Goal: Information Seeking & Learning: Learn about a topic

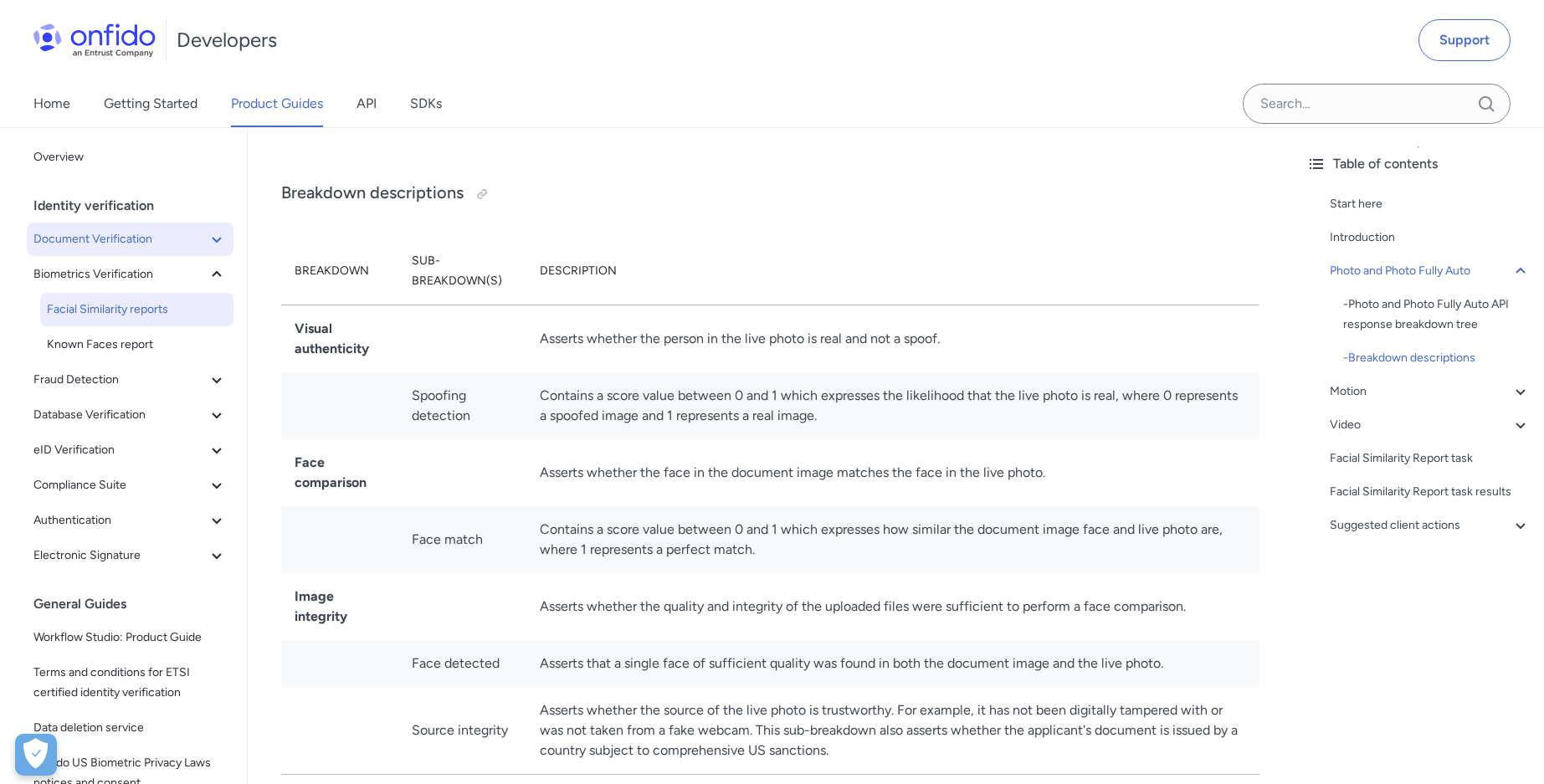
click at [187, 245] on span "Document Verification" at bounding box center [119, 239] width 173 height 20
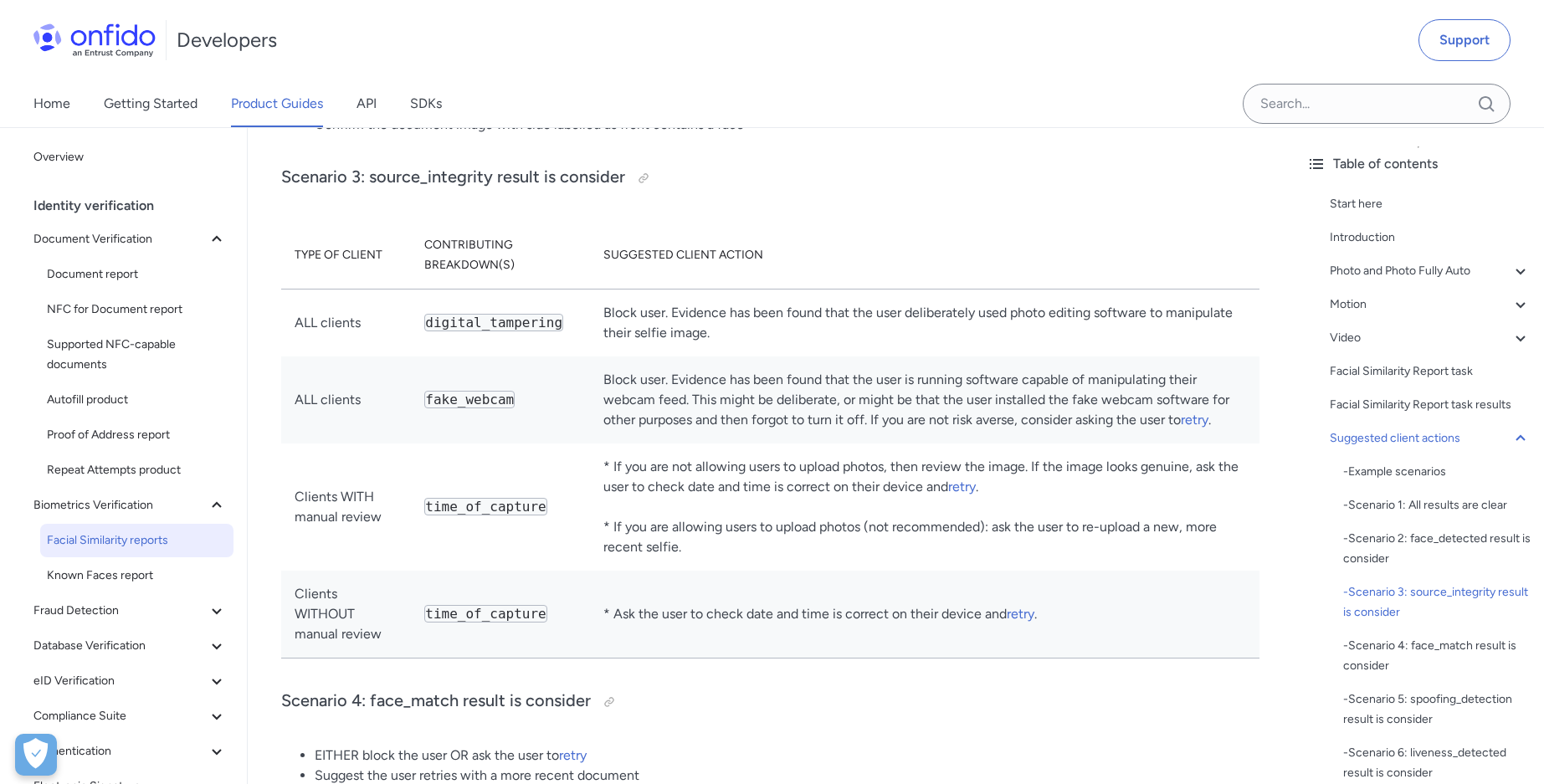
scroll to position [8244, 0]
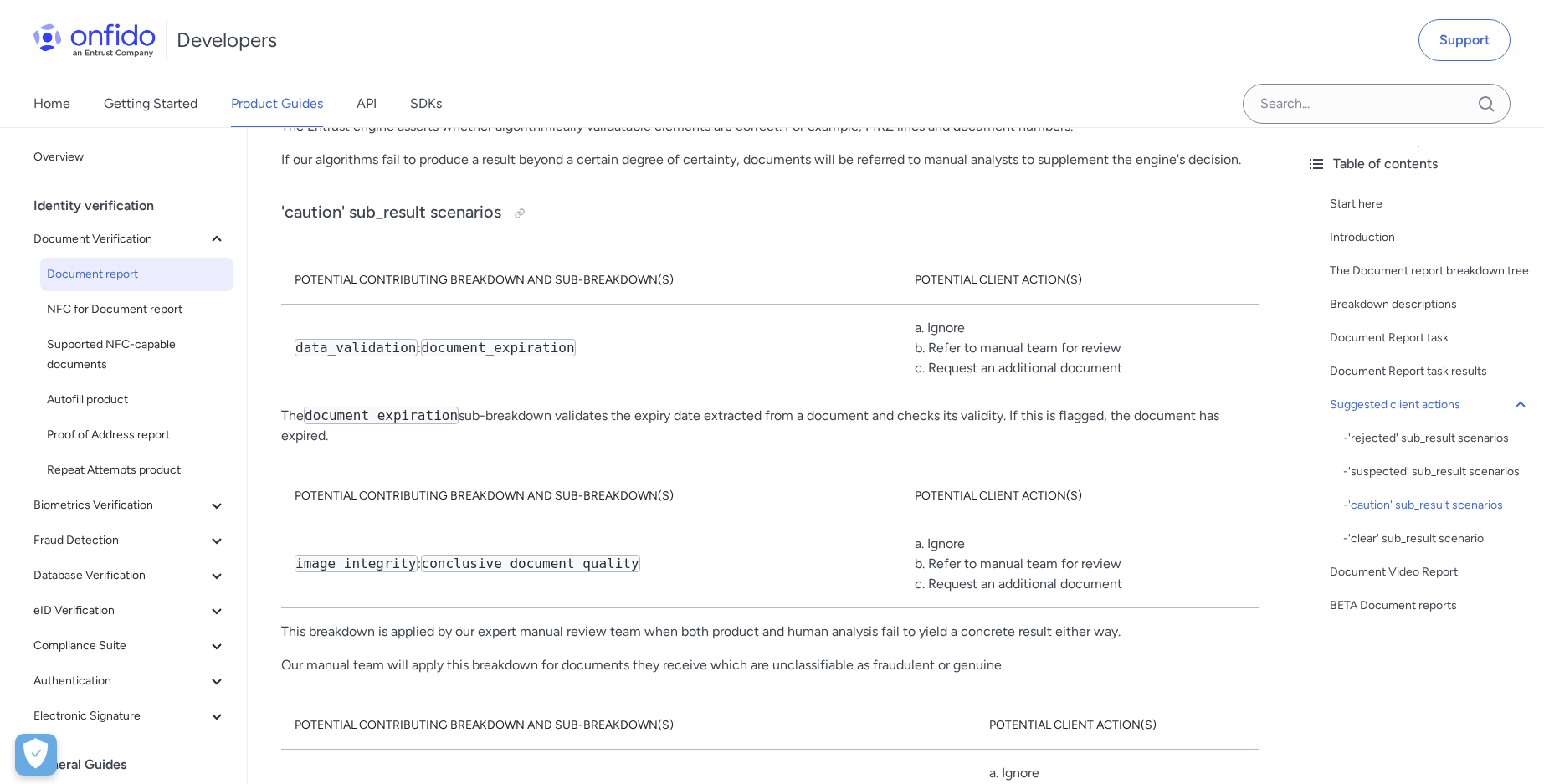
scroll to position [11317, 0]
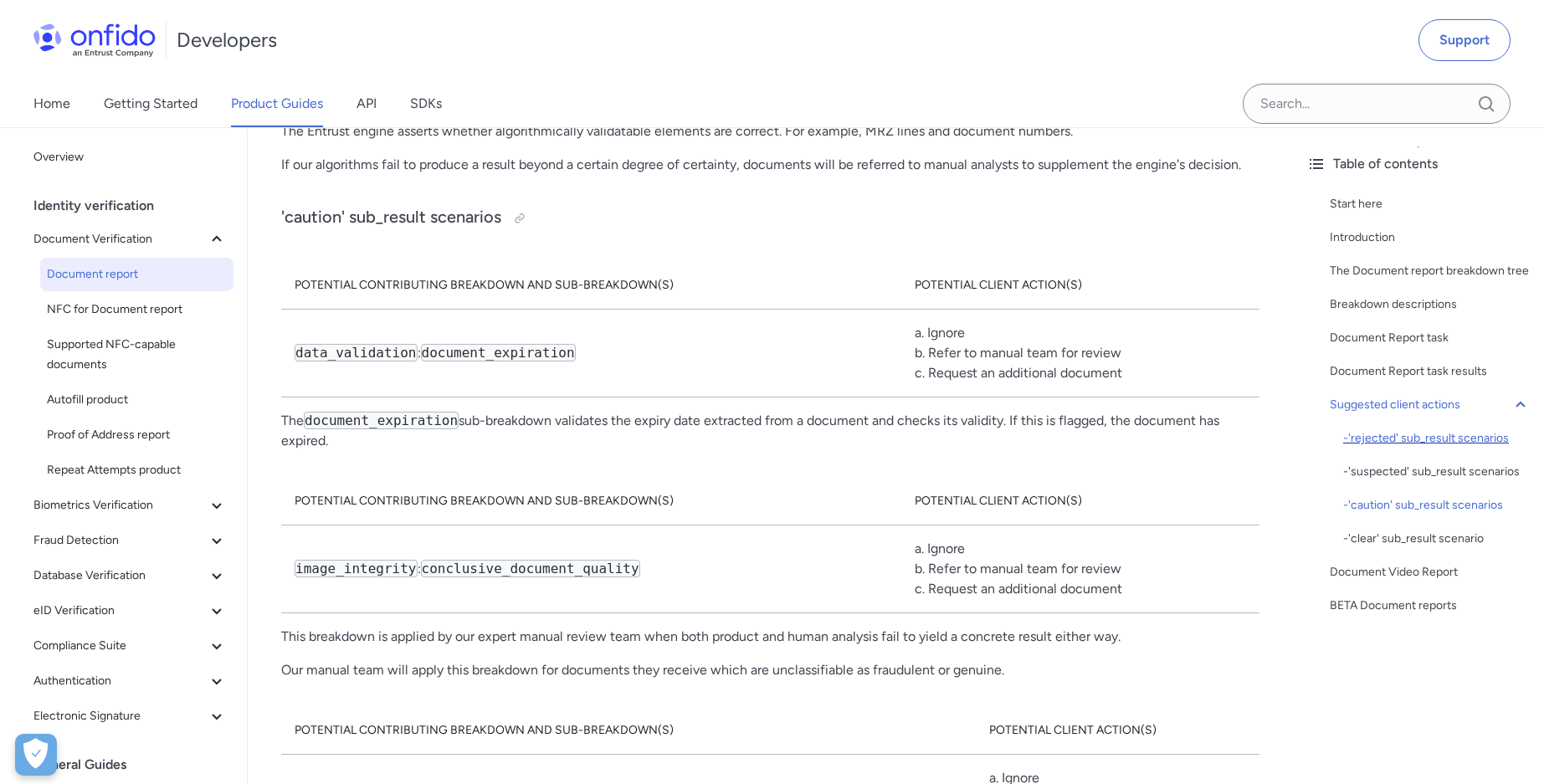
click at [1382, 448] on div "- 'rejected' sub_result scenarios" at bounding box center [1436, 438] width 187 height 20
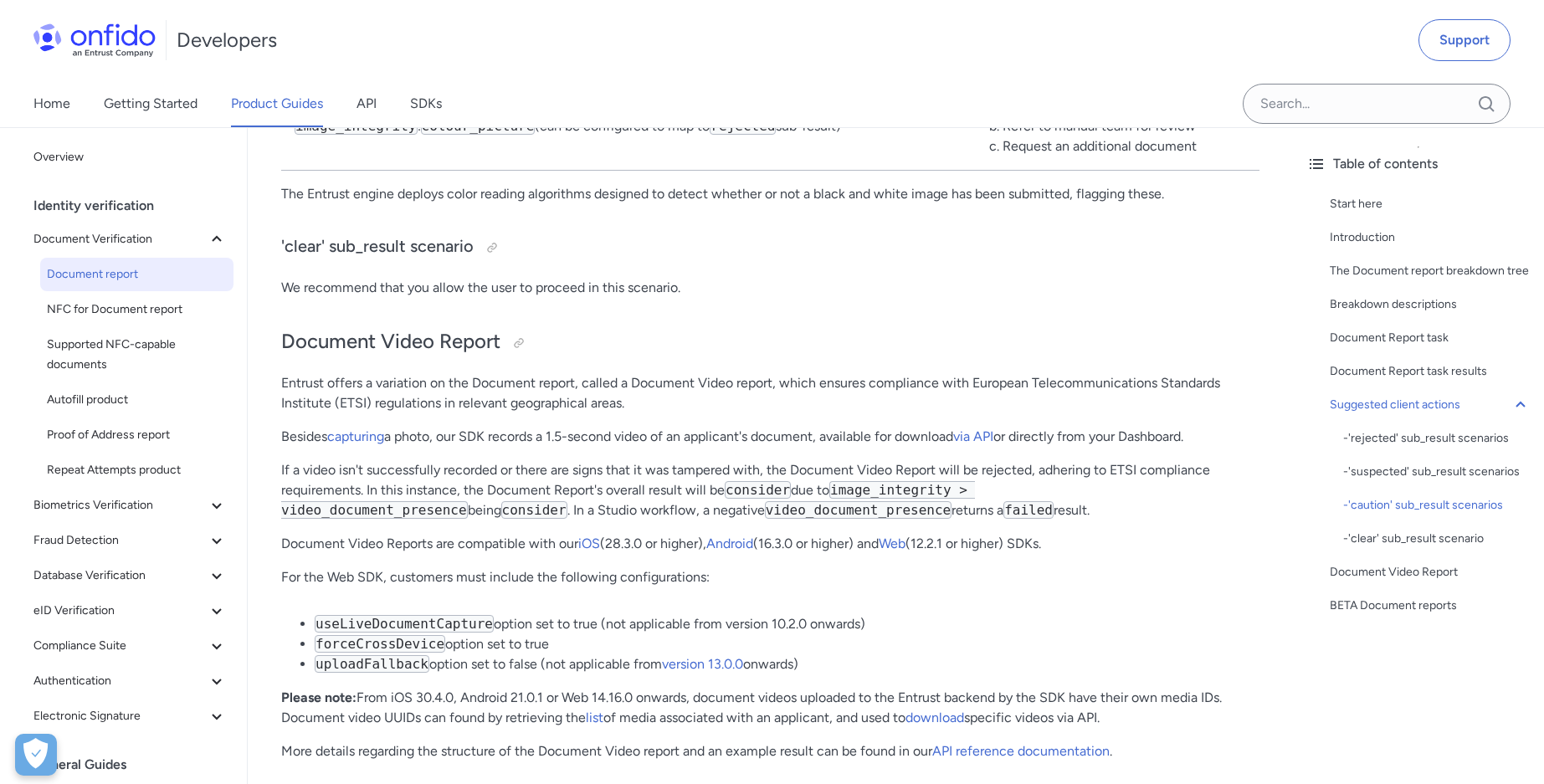
scroll to position [11990, 0]
click at [191, 499] on span "Biometrics Verification" at bounding box center [119, 505] width 173 height 20
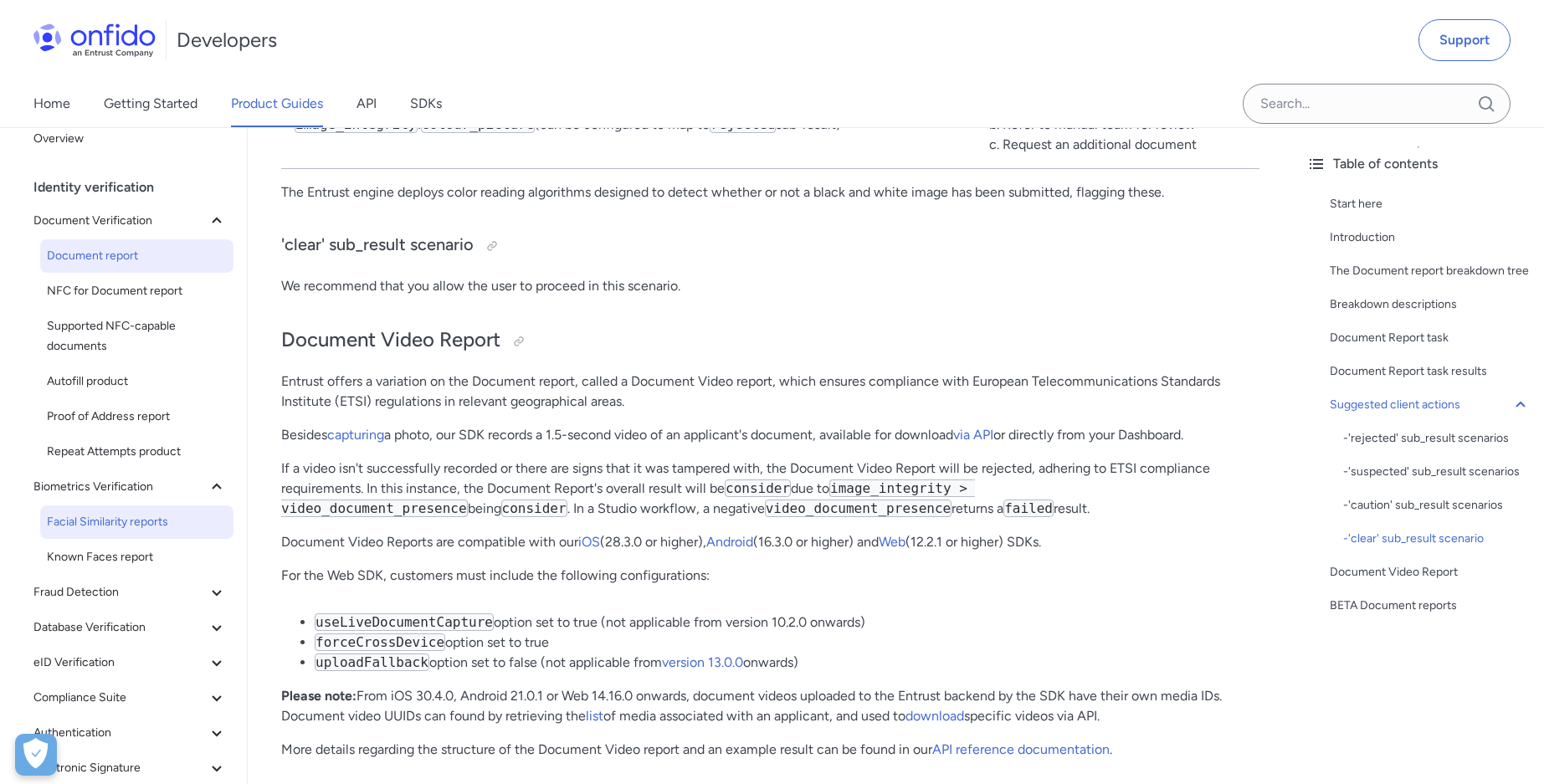
scroll to position [20, 0]
click at [207, 486] on icon at bounding box center [216, 485] width 20 height 20
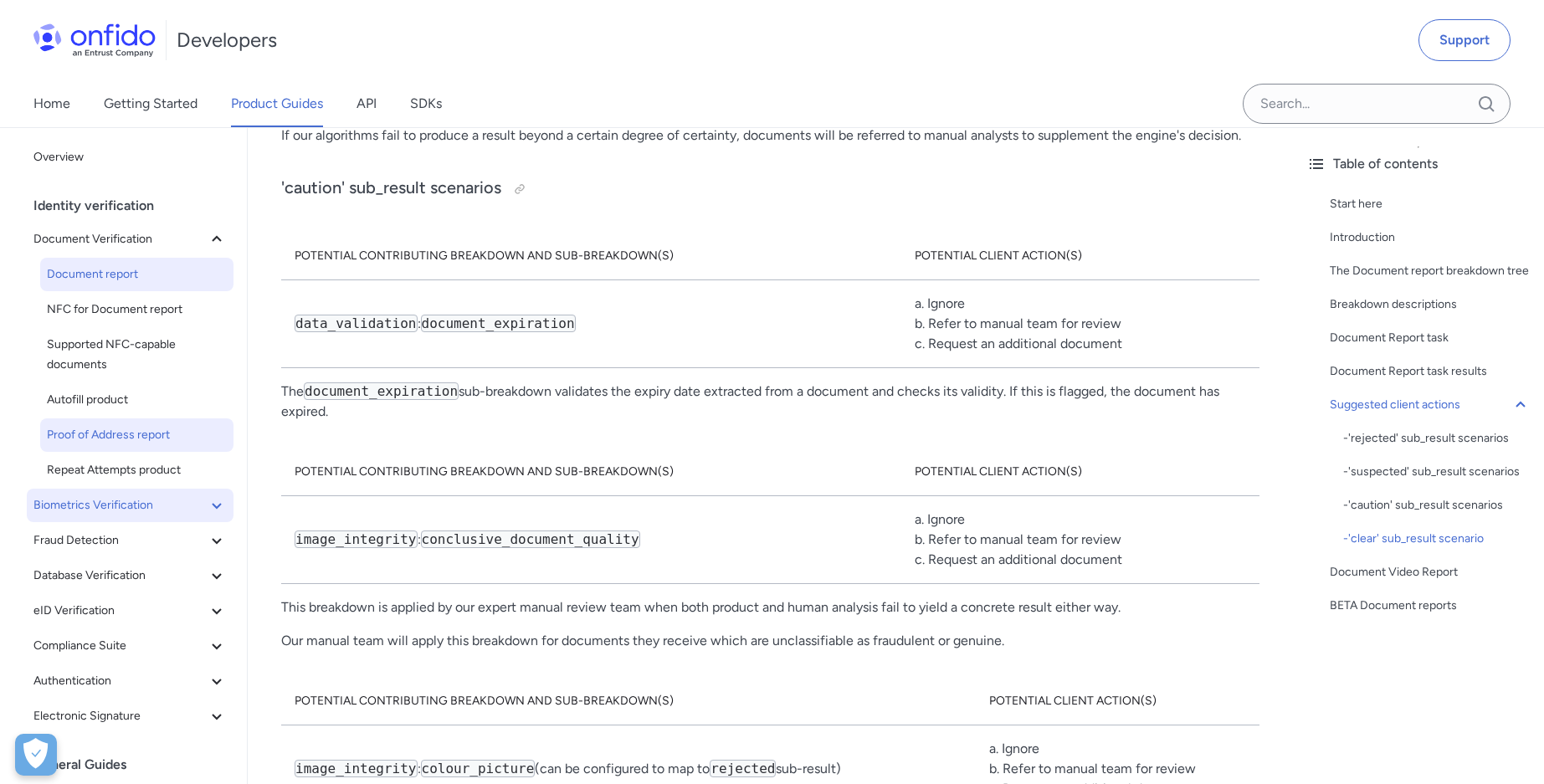
scroll to position [11163, 0]
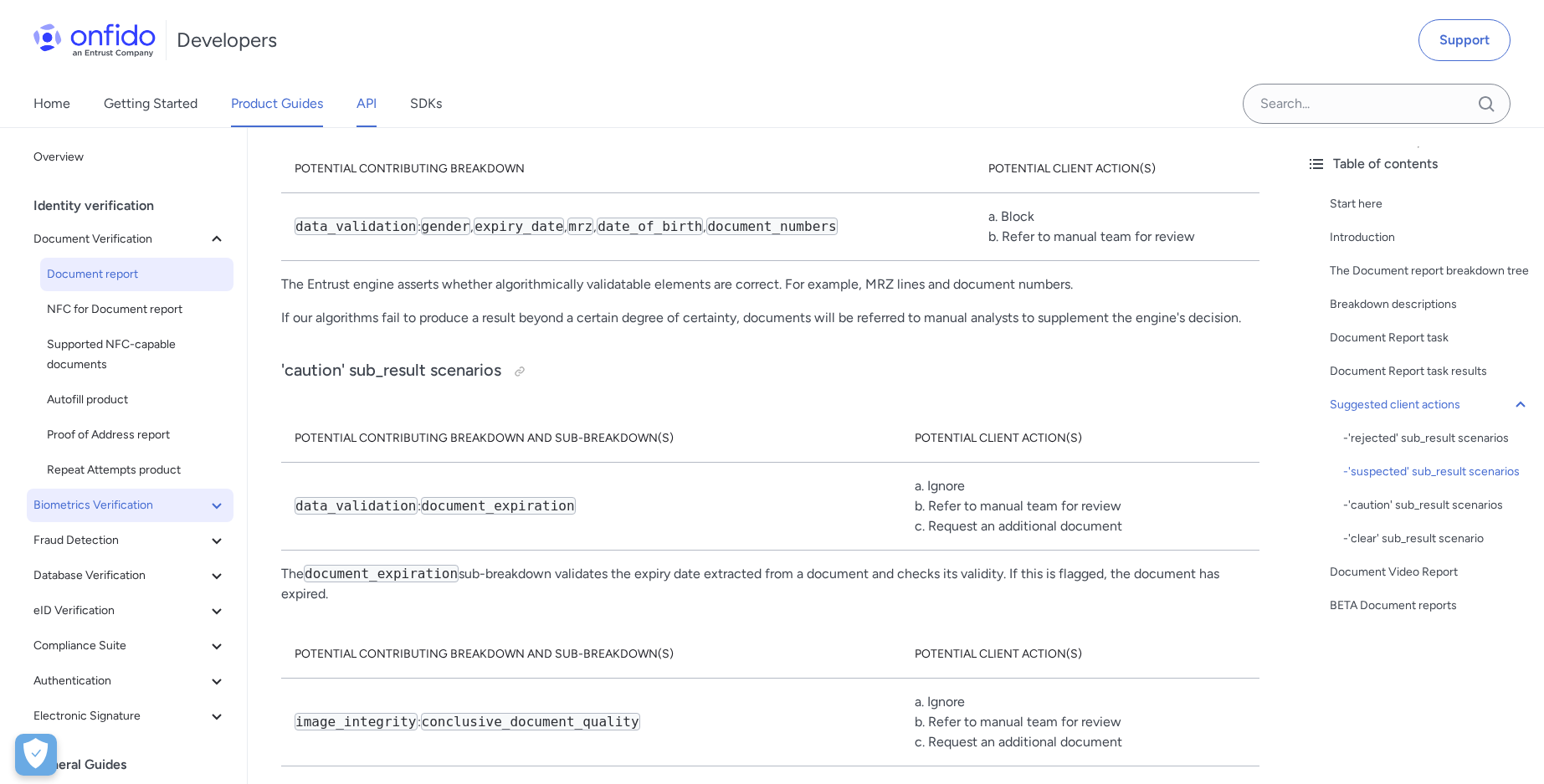
click at [364, 103] on link "API" at bounding box center [366, 104] width 20 height 47
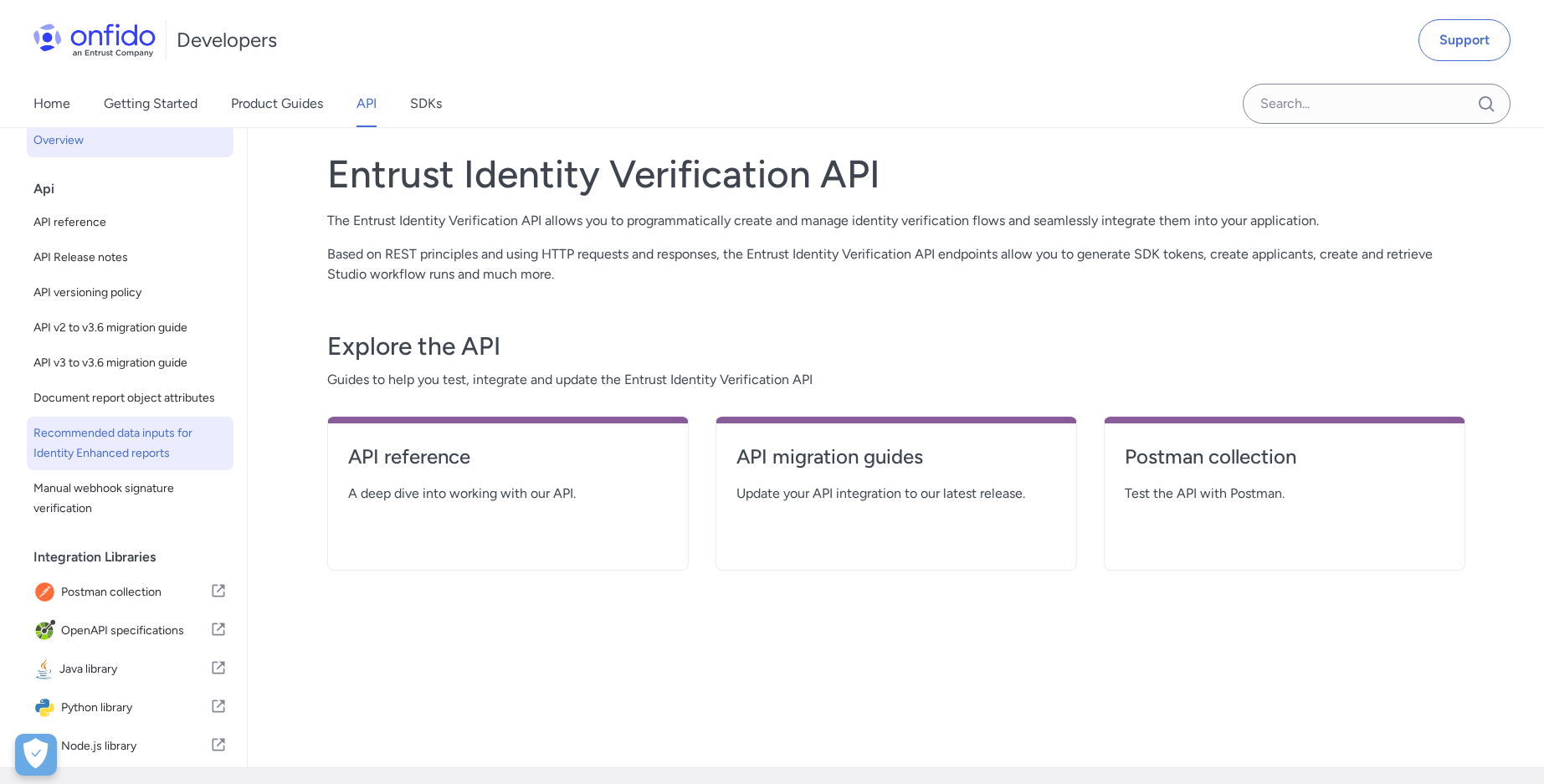
scroll to position [32, 0]
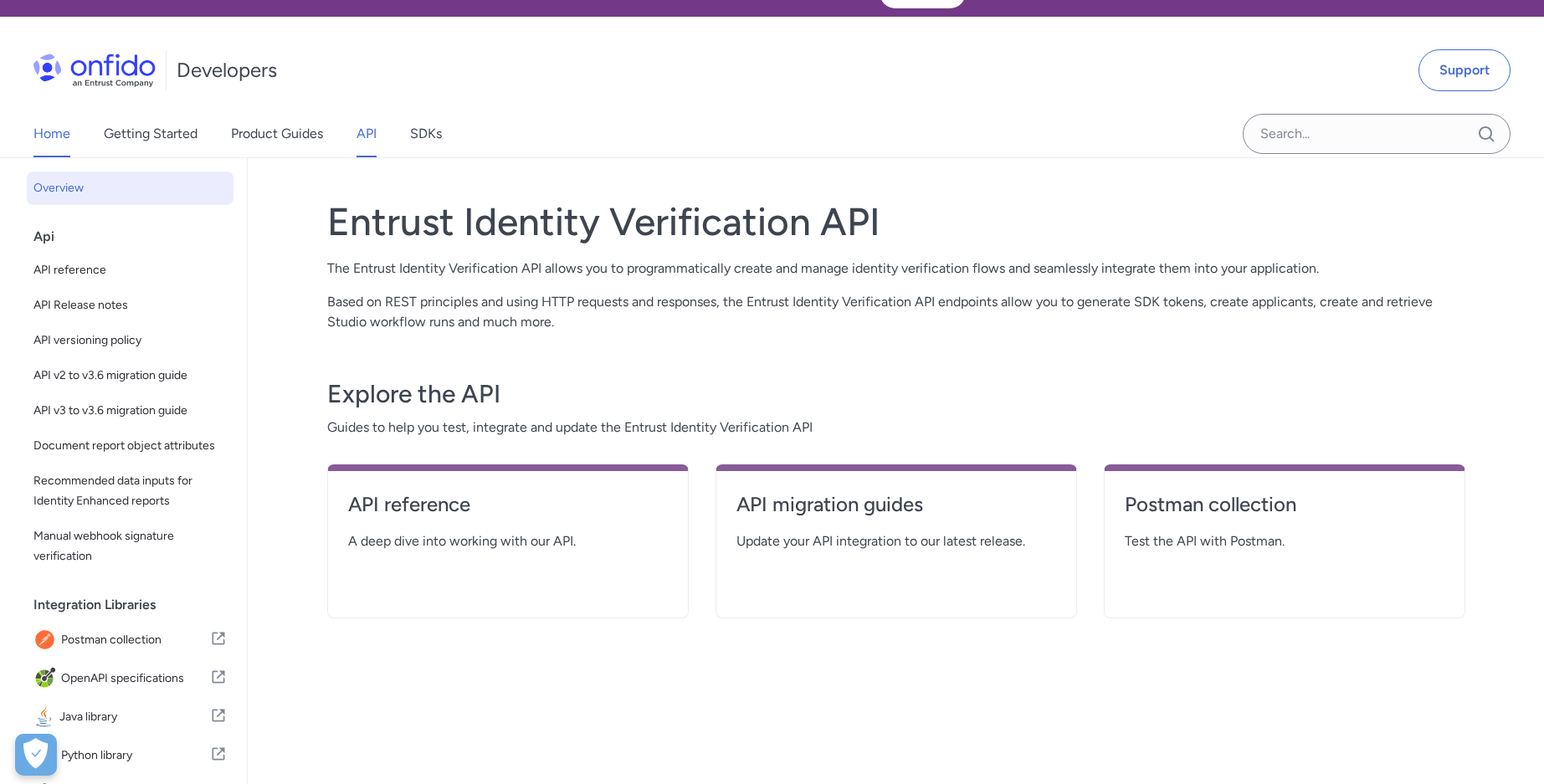
click at [49, 135] on link "Home" at bounding box center [51, 134] width 37 height 47
